Goal: Find specific page/section: Find specific page/section

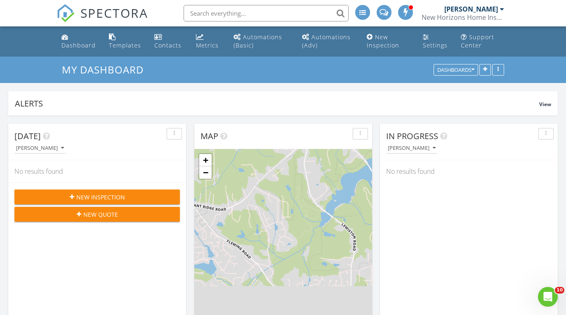
click at [249, 12] on input "text" at bounding box center [266, 13] width 165 height 17
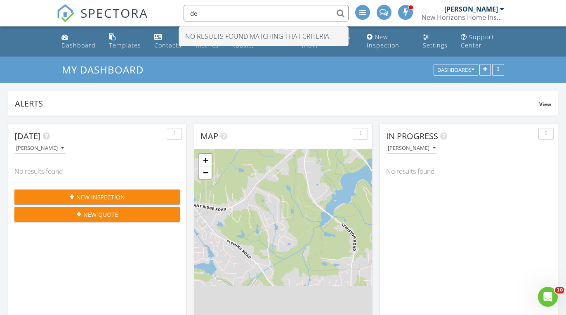
type input "d"
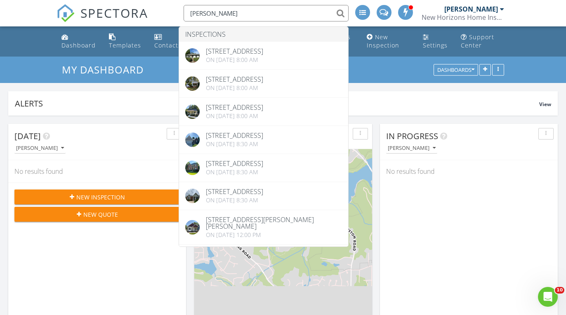
type input "Kyle"
drag, startPoint x: 368, startPoint y: 86, endPoint x: 466, endPoint y: 151, distance: 118.1
click at [466, 151] on div "[PERSON_NAME]" at bounding box center [472, 147] width 172 height 11
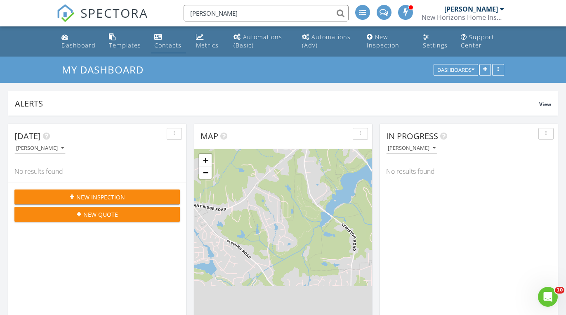
click at [159, 40] on div "Contacts" at bounding box center [158, 36] width 8 height 7
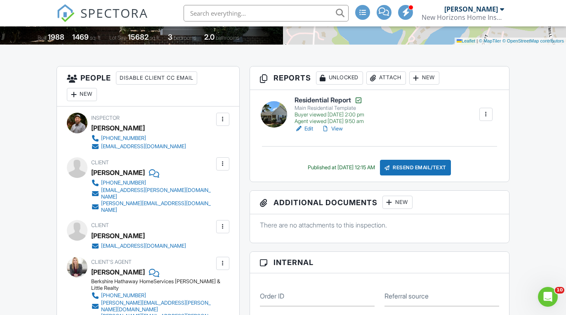
scroll to position [175, 0]
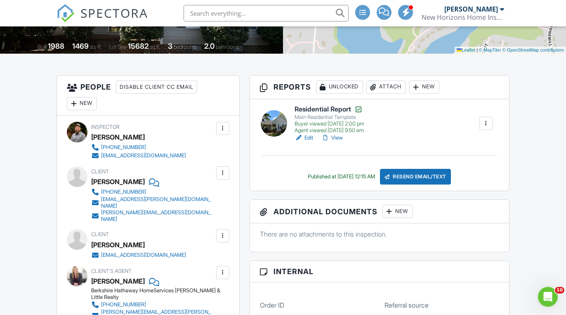
click at [339, 139] on link "View" at bounding box center [331, 138] width 21 height 8
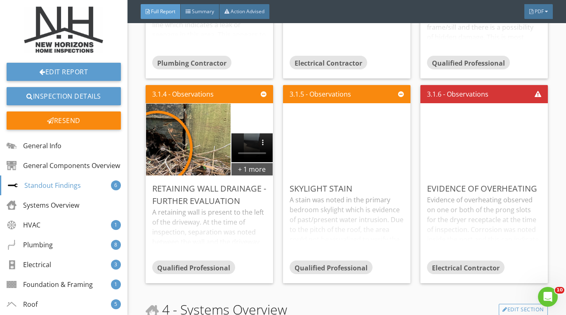
scroll to position [990, 0]
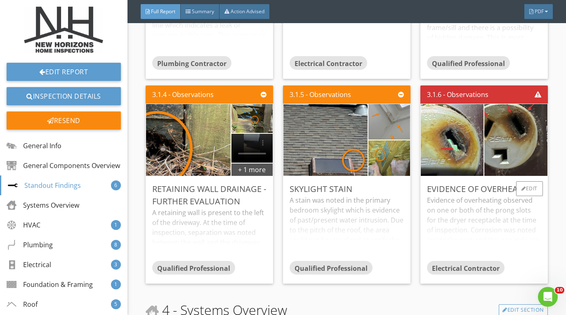
click at [496, 218] on div "Evidence of overheating observed on one or both of the prong slots for the drye…" at bounding box center [484, 227] width 114 height 65
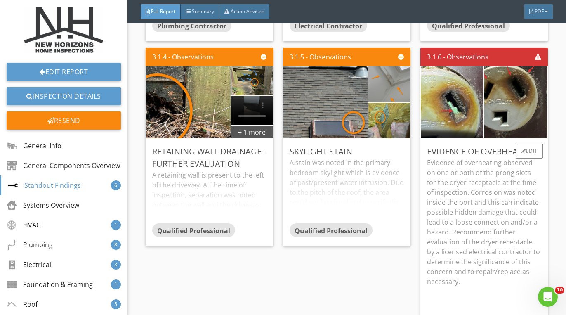
scroll to position [1032, 0]
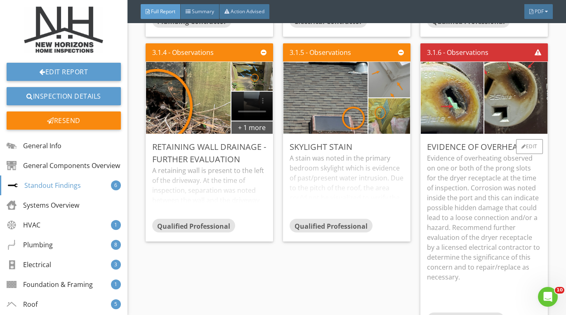
click at [476, 214] on p "Evidence of overheating observed on one or both of the prong slots for the drye…" at bounding box center [484, 217] width 114 height 129
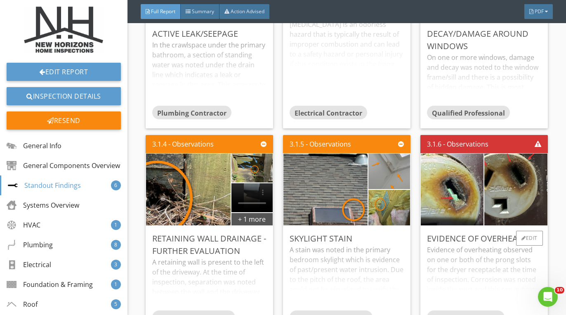
scroll to position [939, 0]
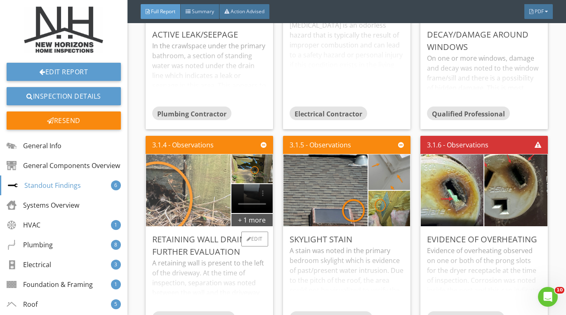
click at [191, 206] on img at bounding box center [188, 190] width 211 height 158
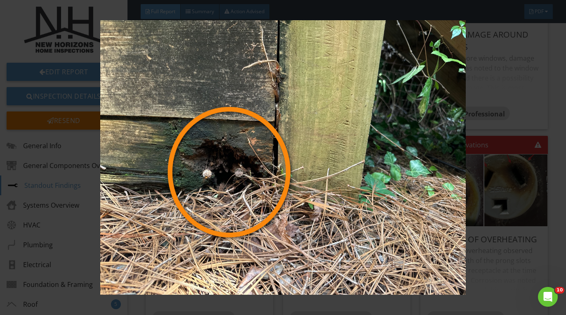
click at [483, 228] on img at bounding box center [283, 157] width 513 height 274
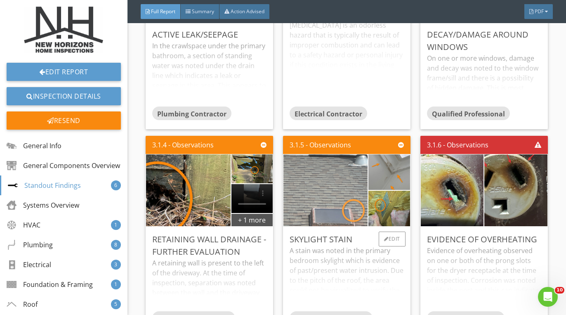
click at [340, 187] on img at bounding box center [325, 190] width 134 height 179
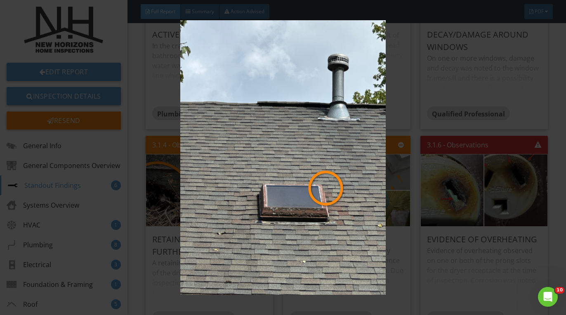
click at [441, 176] on img at bounding box center [283, 157] width 513 height 274
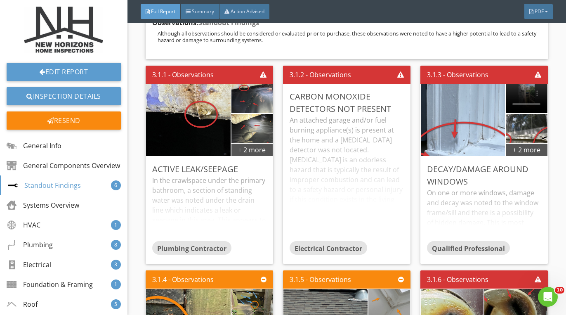
scroll to position [804, 0]
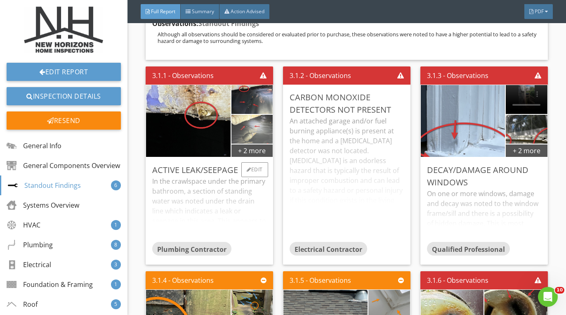
click at [256, 121] on img at bounding box center [252, 129] width 54 height 72
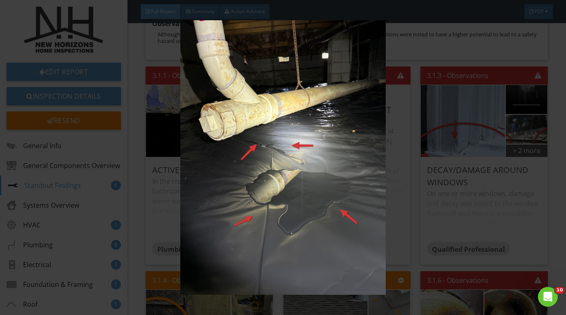
click at [455, 187] on img at bounding box center [283, 157] width 513 height 274
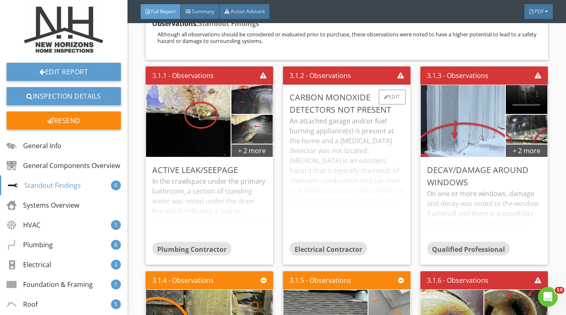
scroll to position [810, 0]
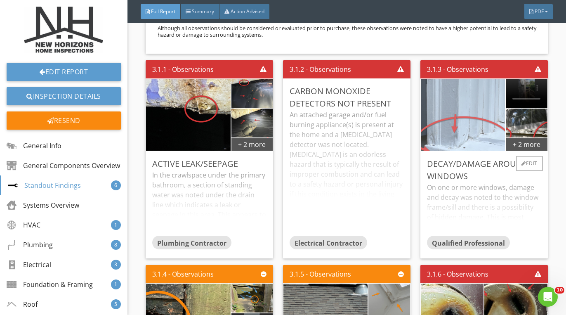
click at [454, 97] on img at bounding box center [463, 114] width 134 height 179
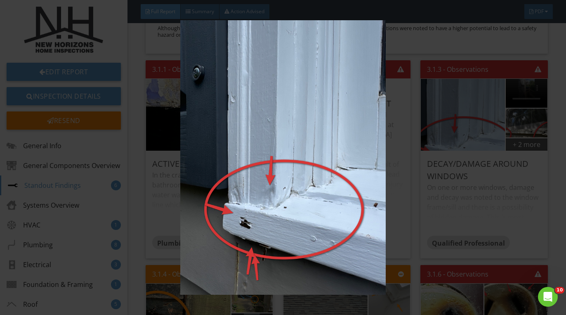
click at [441, 177] on img at bounding box center [283, 157] width 513 height 274
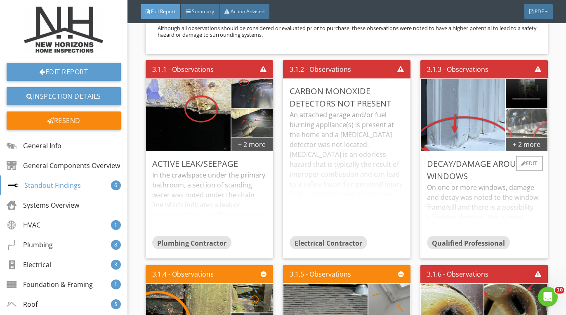
click at [515, 125] on img at bounding box center [527, 123] width 96 height 72
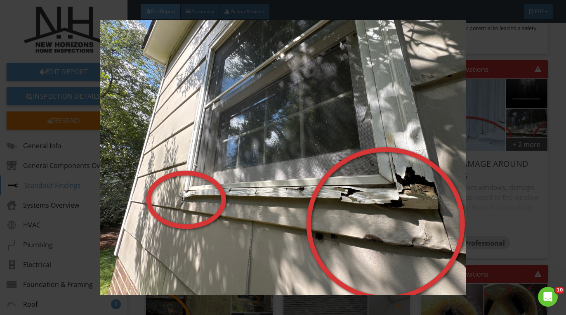
click at [508, 177] on img at bounding box center [283, 157] width 513 height 274
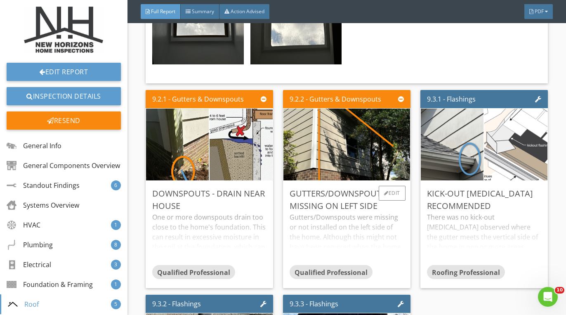
scroll to position [10879, 0]
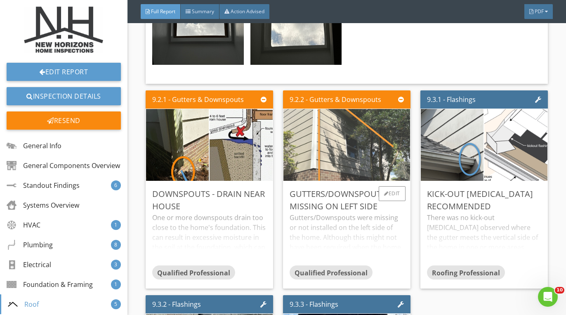
click at [355, 158] on img at bounding box center [346, 144] width 134 height 179
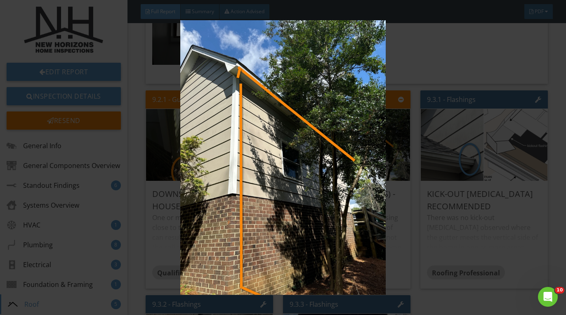
click at [444, 201] on img at bounding box center [283, 157] width 513 height 274
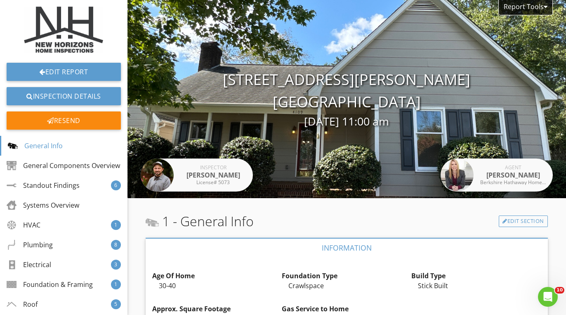
scroll to position [0, 0]
